Goal: Find specific page/section: Find specific page/section

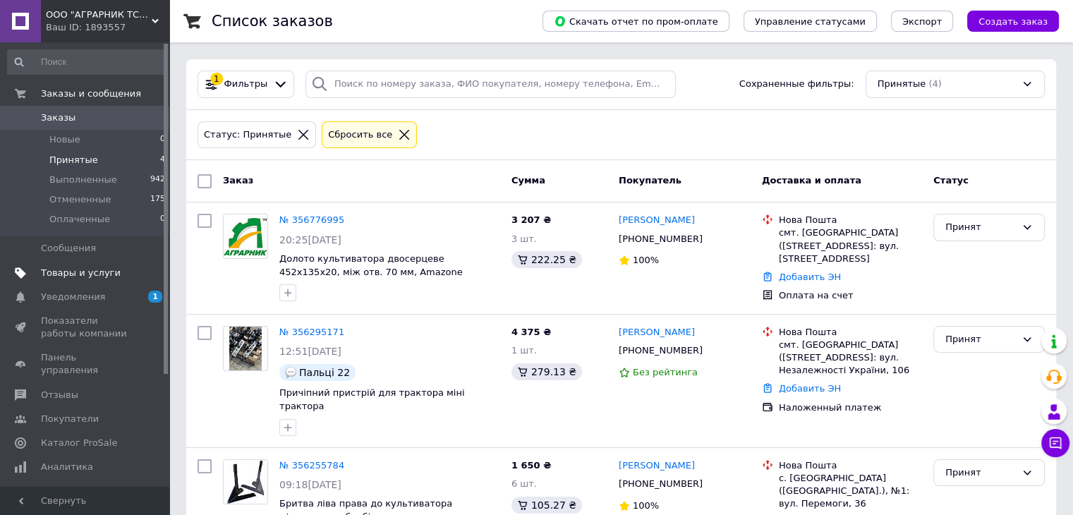
click at [73, 274] on span "Товары и услуги" at bounding box center [81, 273] width 80 height 13
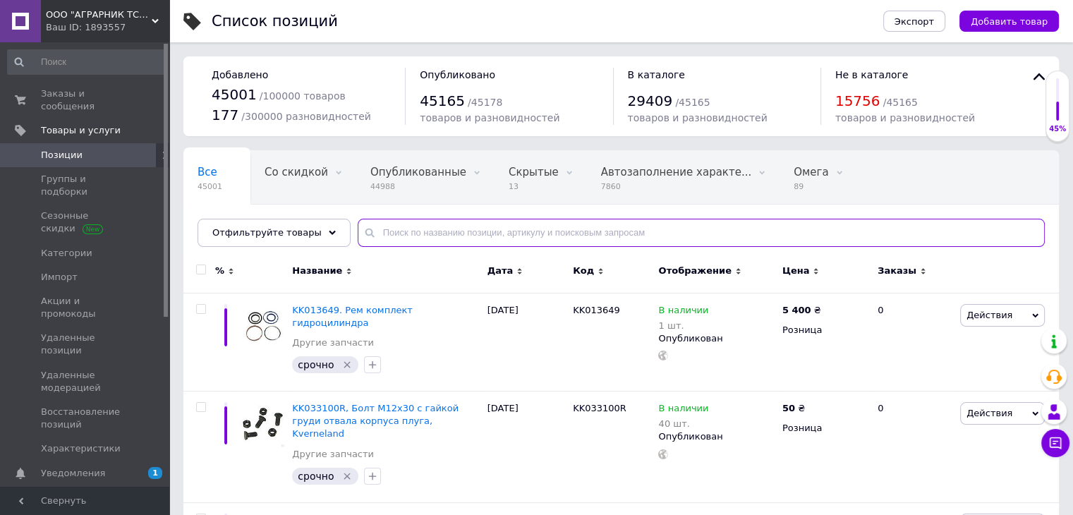
click at [370, 231] on input "text" at bounding box center [701, 233] width 687 height 28
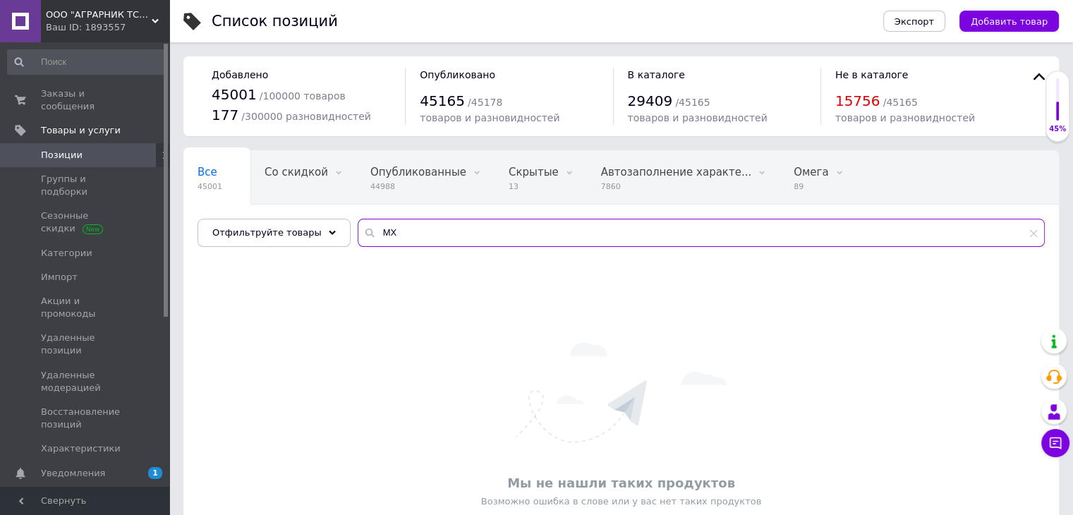
type input "М"
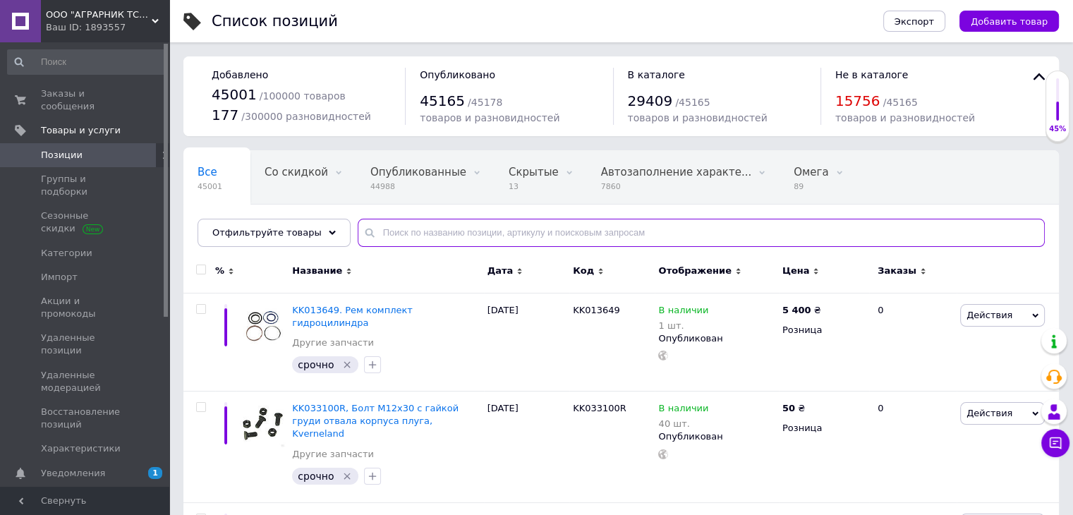
paste input "19113"
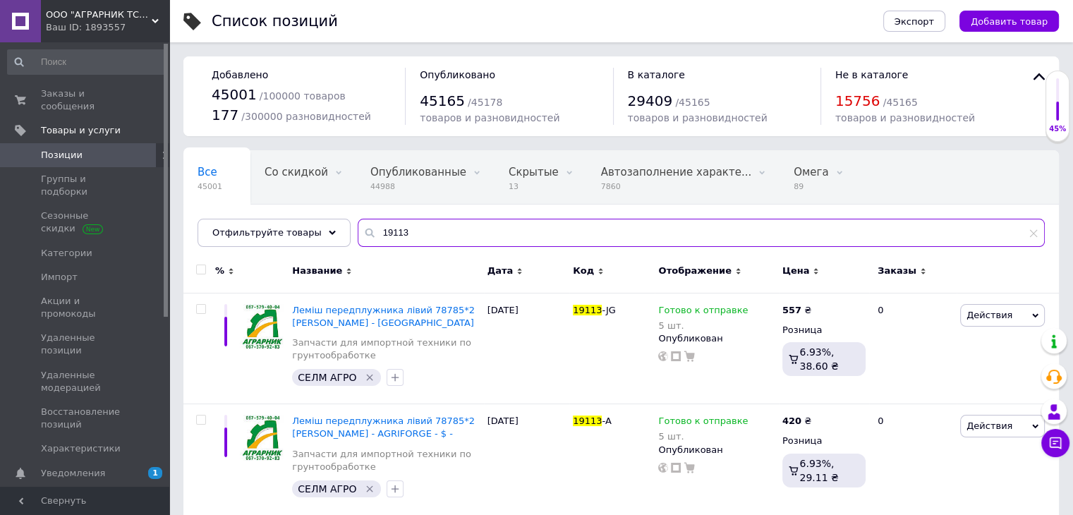
drag, startPoint x: 397, startPoint y: 233, endPoint x: 368, endPoint y: 234, distance: 29.7
click at [368, 234] on input "19113" at bounding box center [701, 233] width 687 height 28
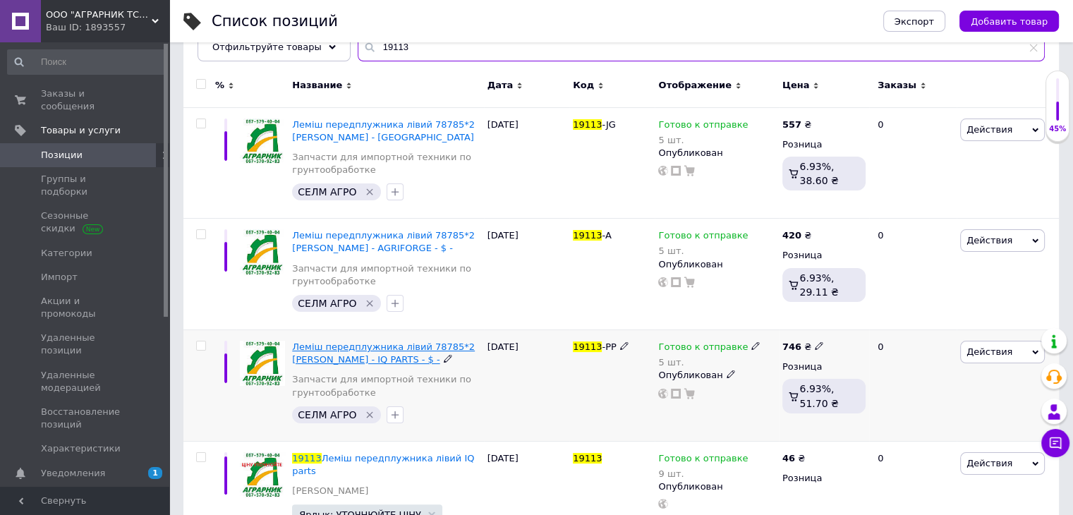
scroll to position [164, 0]
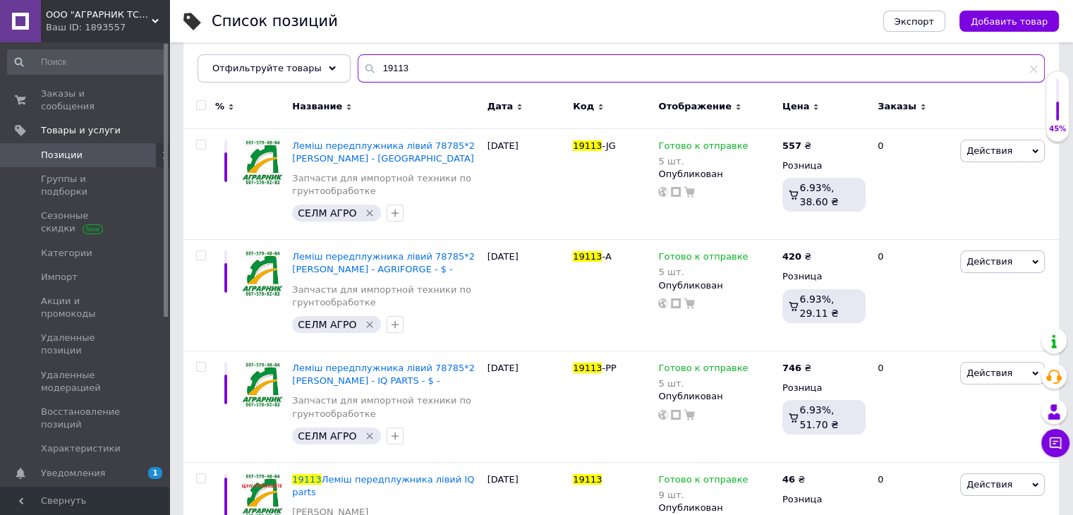
paste input "4"
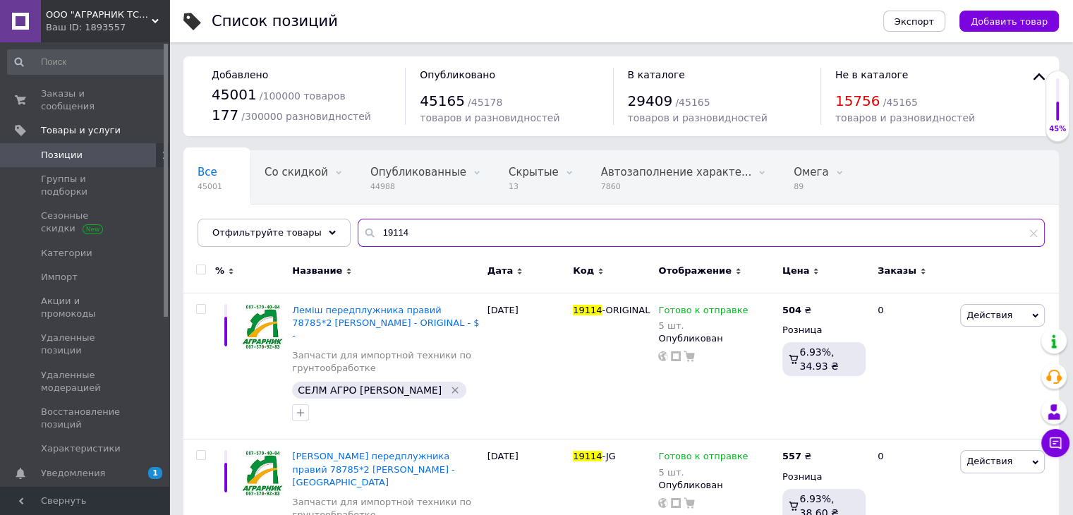
drag, startPoint x: 407, startPoint y: 234, endPoint x: 366, endPoint y: 232, distance: 40.3
click at [366, 232] on input "19114" at bounding box center [701, 233] width 687 height 28
paste input "VI1202"
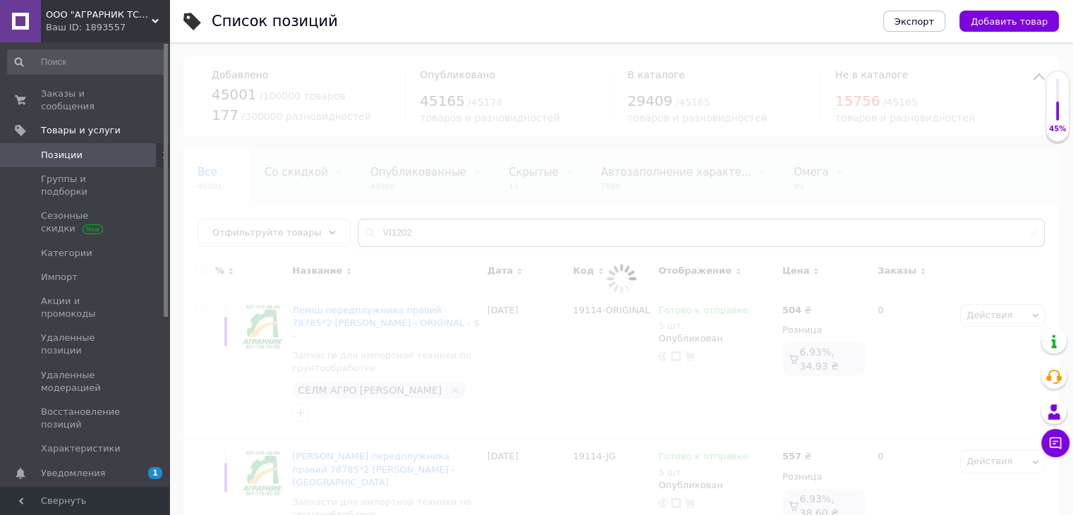
type input "VI1202"
